Goal: Use online tool/utility: Utilize a website feature to perform a specific function

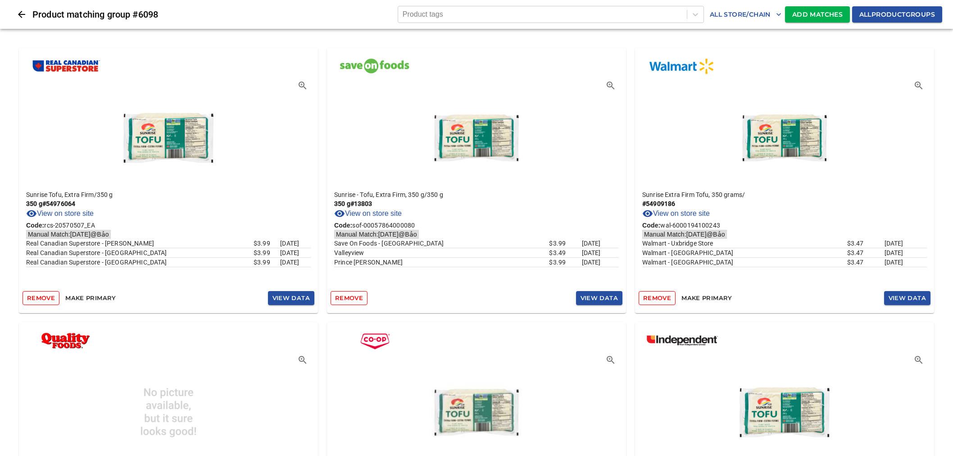
scroll to position [2850, 0]
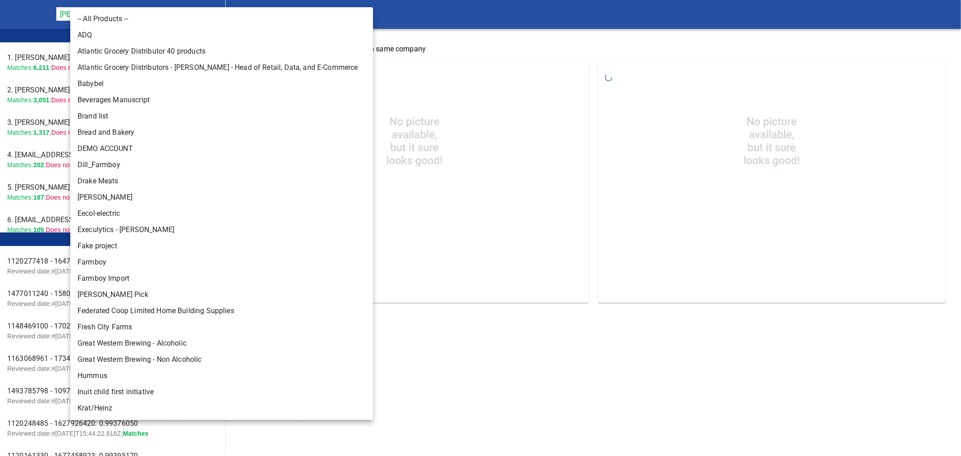
click at [145, 14] on body "tspan{white-space:pre} Rapid Matching Tool [PERSON_NAME] Food Group 128 Leader …" at bounding box center [480, 159] width 961 height 318
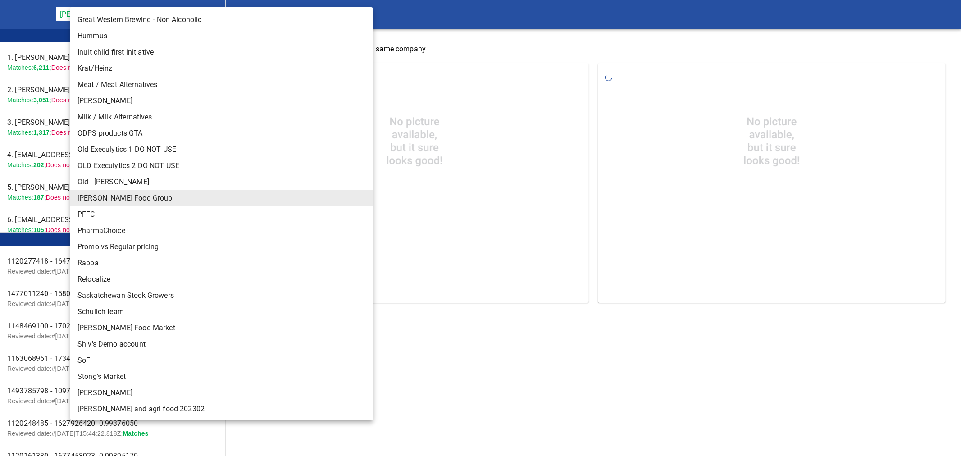
scroll to position [322, 0]
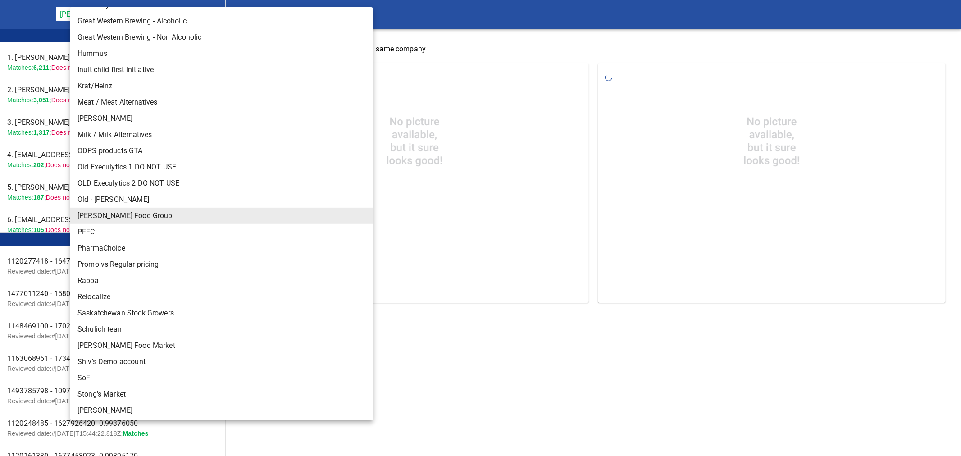
click at [93, 277] on li "Rabba" at bounding box center [225, 281] width 310 height 16
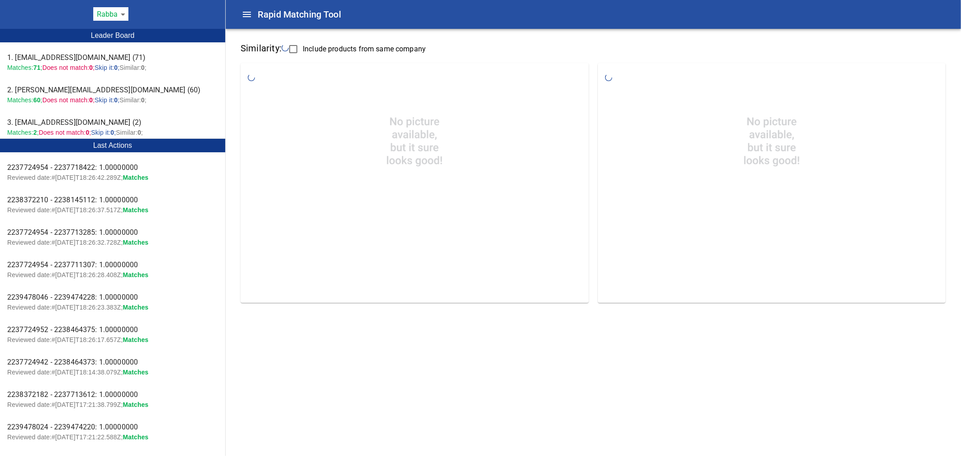
click at [119, 13] on body "tspan{white-space:pre} Rapid Matching Tool Rabba 142 Leader Board 1. [EMAIL_ADD…" at bounding box center [480, 159] width 961 height 318
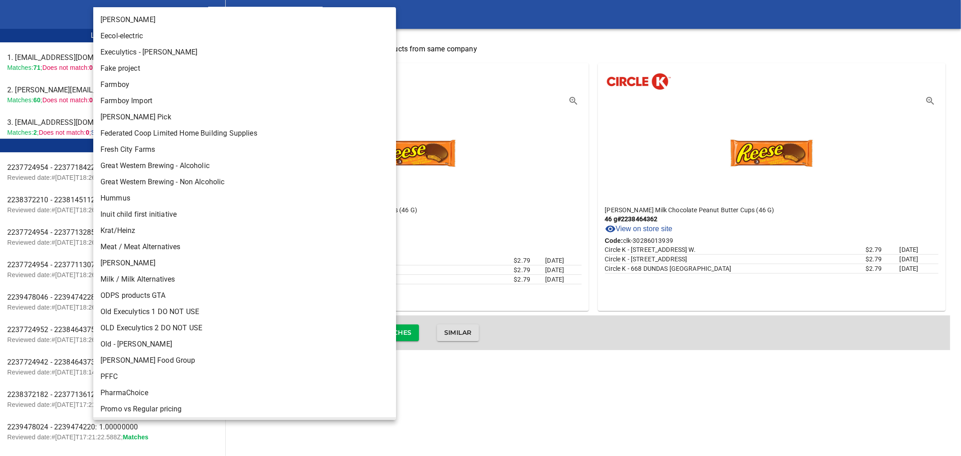
scroll to position [200, 0]
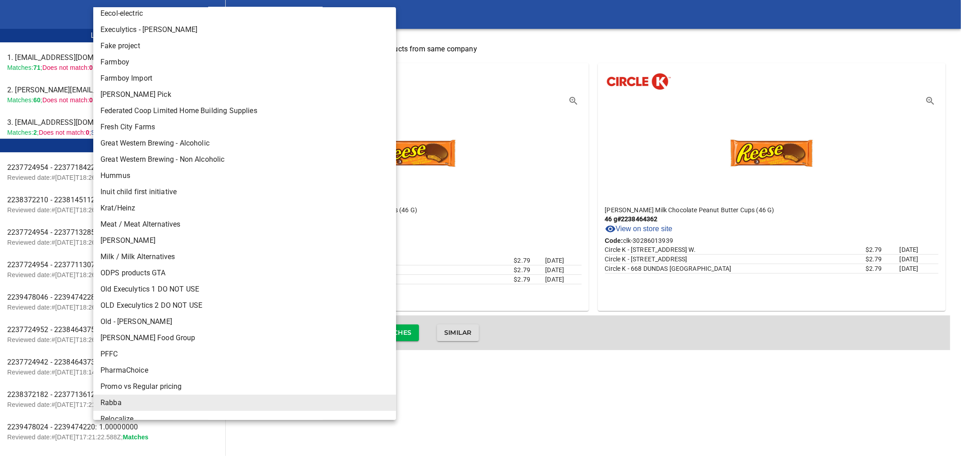
click at [145, 187] on li "Inuit child first initiative" at bounding box center [248, 192] width 310 height 16
type input "141"
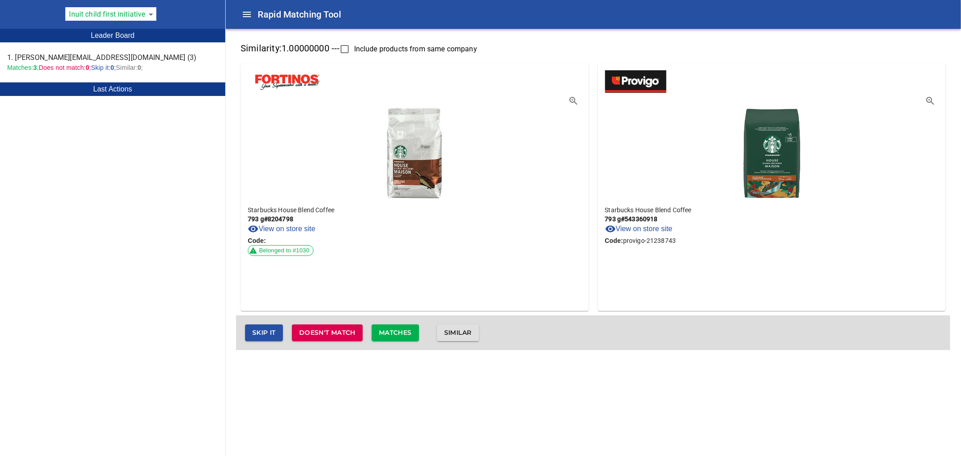
click at [456, 335] on span "Similar" at bounding box center [457, 332] width 27 height 11
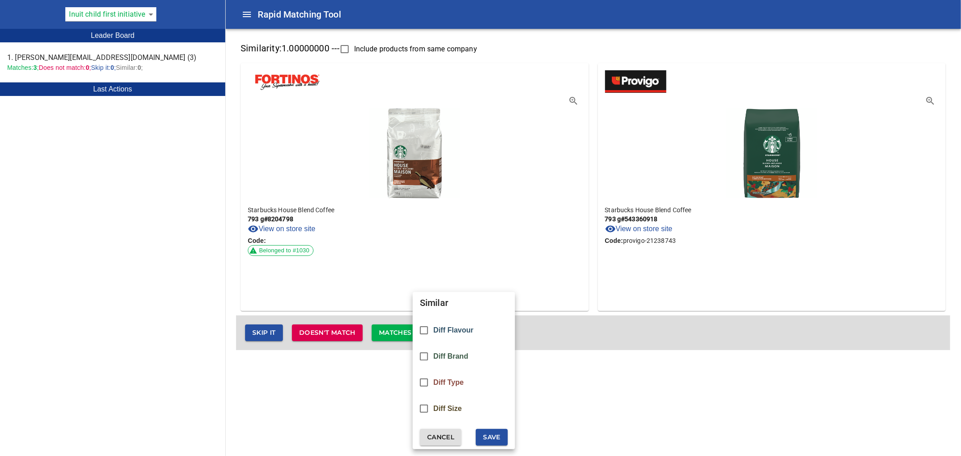
click at [607, 323] on div at bounding box center [480, 228] width 961 height 456
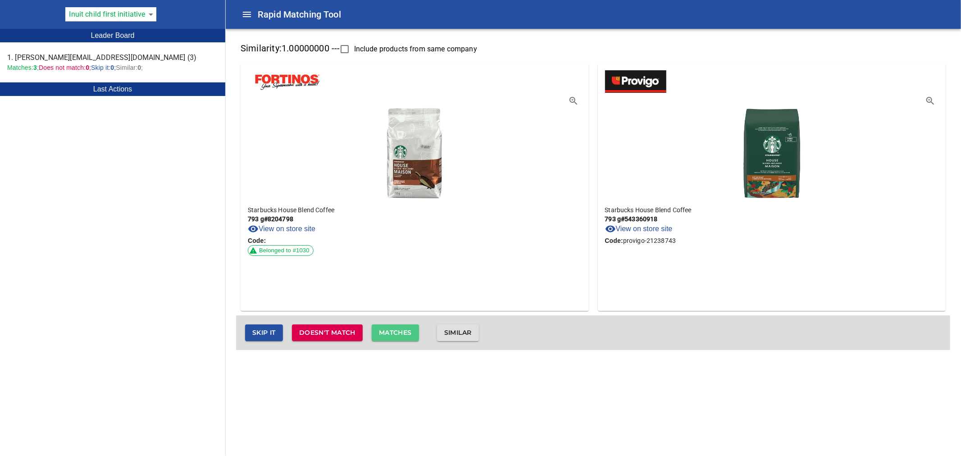
click at [392, 334] on span "Matches" at bounding box center [395, 332] width 33 height 11
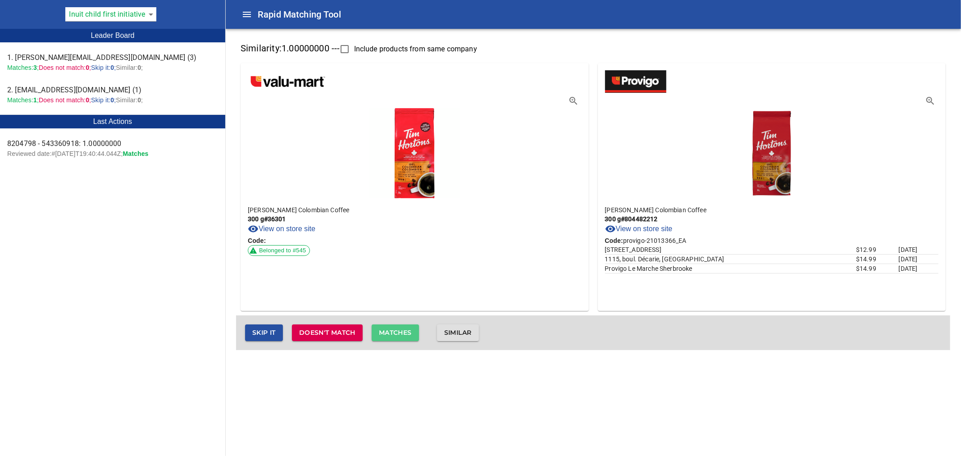
click at [399, 328] on span "Matches" at bounding box center [395, 332] width 33 height 11
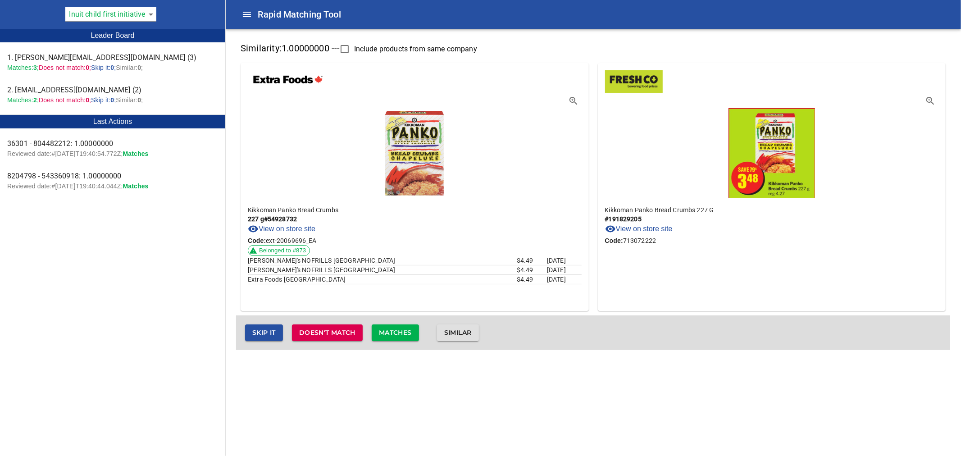
click at [400, 330] on span "Matches" at bounding box center [395, 332] width 33 height 11
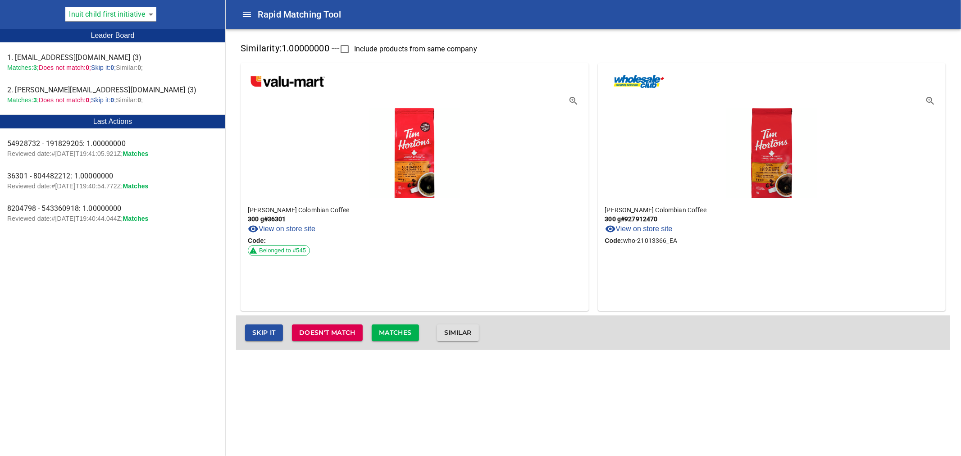
click at [401, 332] on span "Matches" at bounding box center [395, 332] width 33 height 11
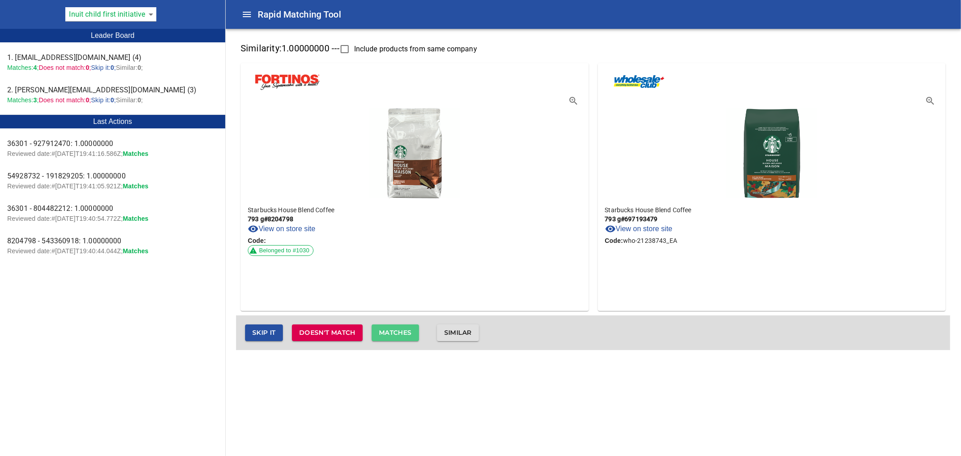
click at [405, 331] on span "Matches" at bounding box center [395, 332] width 33 height 11
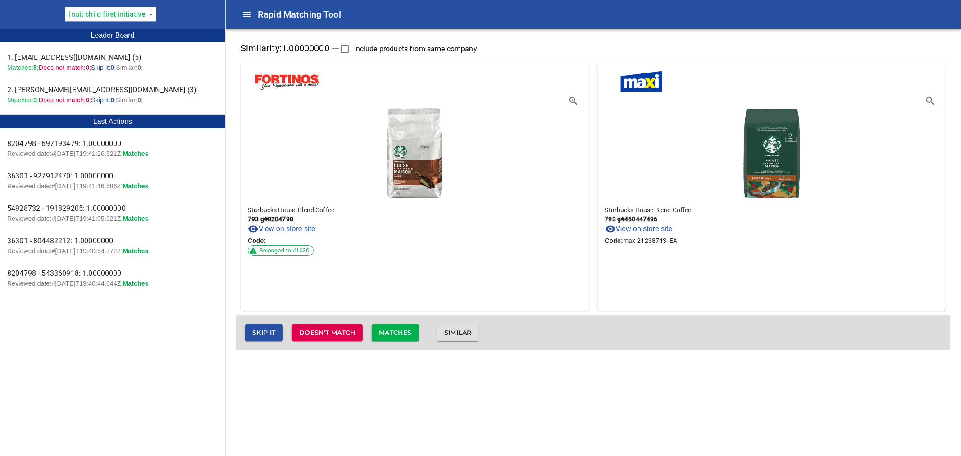
click at [401, 330] on span "Matches" at bounding box center [395, 332] width 33 height 11
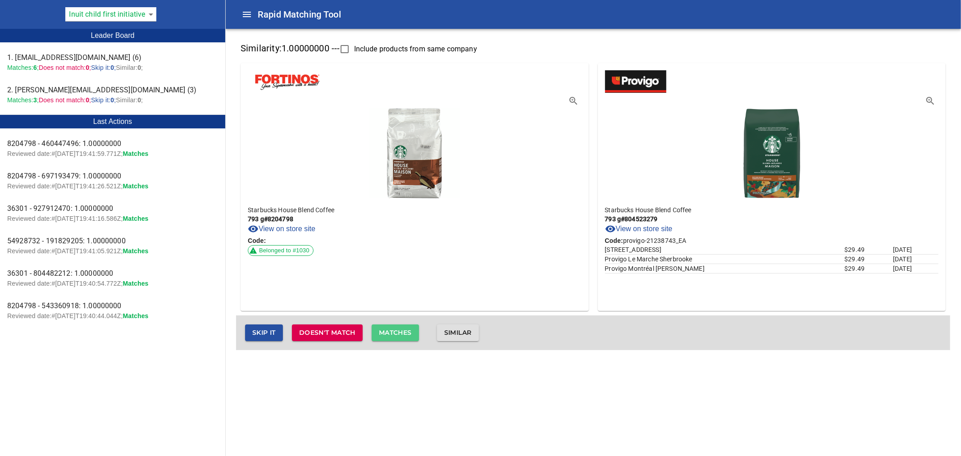
click at [401, 330] on span "Matches" at bounding box center [395, 332] width 33 height 11
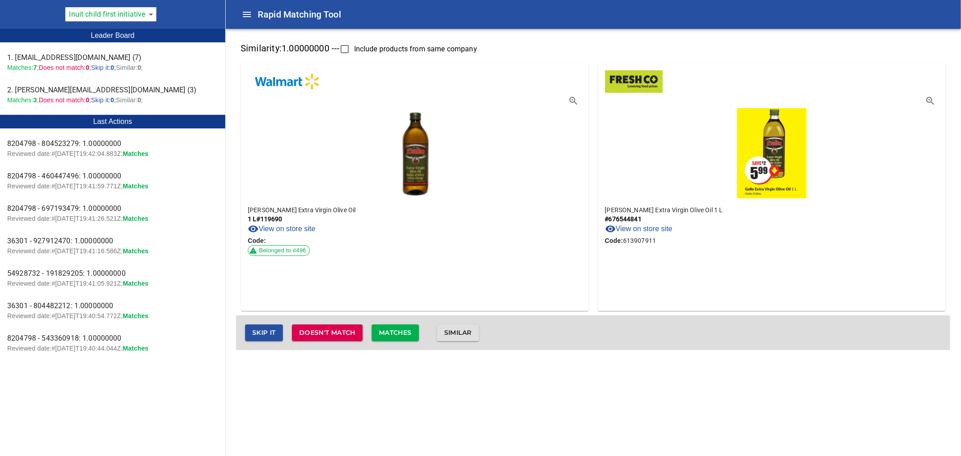
click at [401, 330] on span "Matches" at bounding box center [395, 332] width 33 height 11
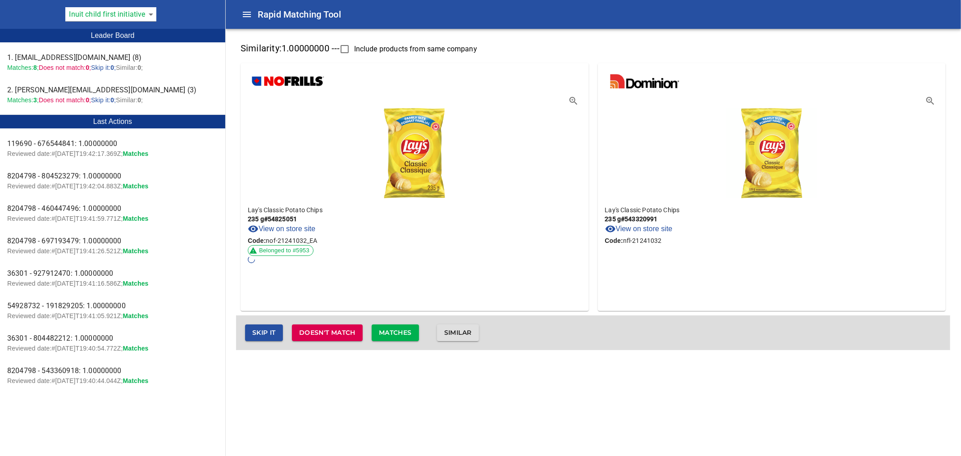
click at [401, 330] on span "Matches" at bounding box center [395, 332] width 33 height 11
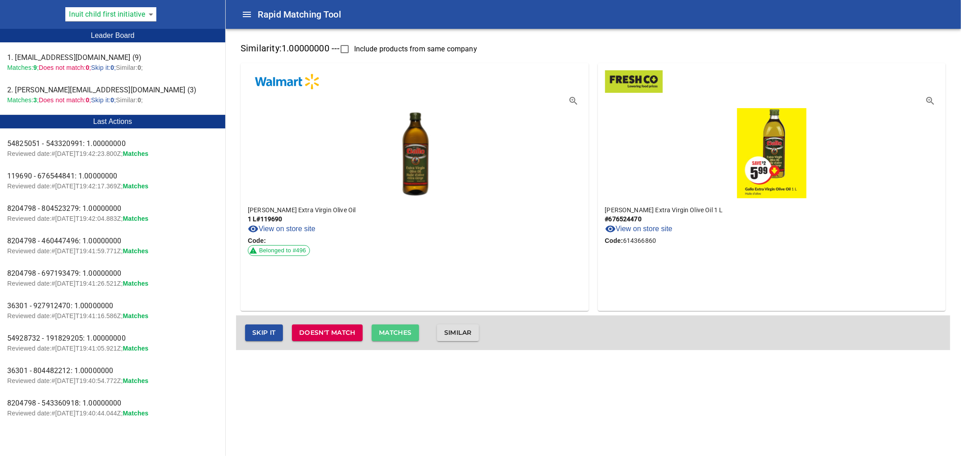
click at [401, 330] on span "Matches" at bounding box center [395, 332] width 33 height 11
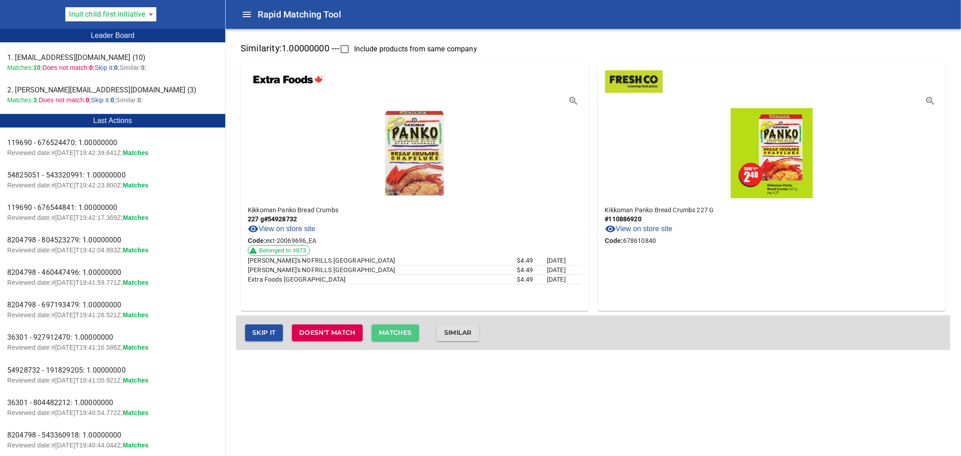
click at [401, 330] on span "Matches" at bounding box center [395, 332] width 33 height 11
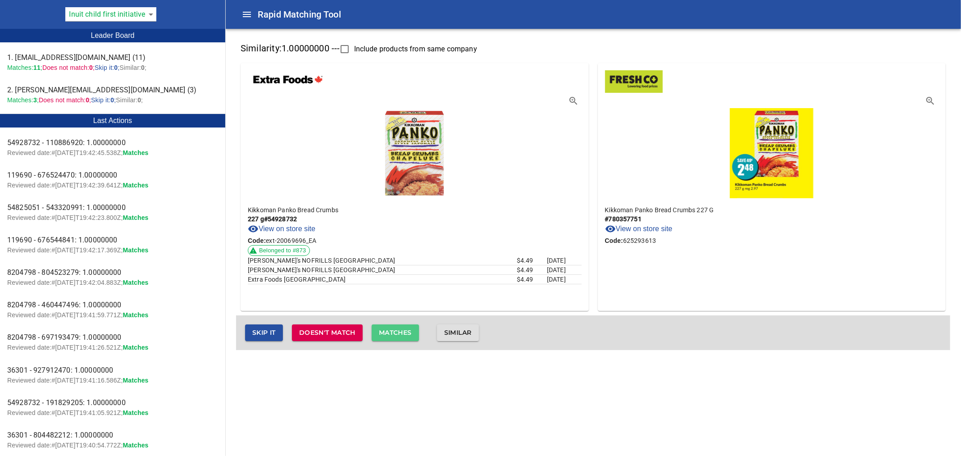
click at [401, 330] on span "Matches" at bounding box center [395, 332] width 33 height 11
